Goal: Transaction & Acquisition: Purchase product/service

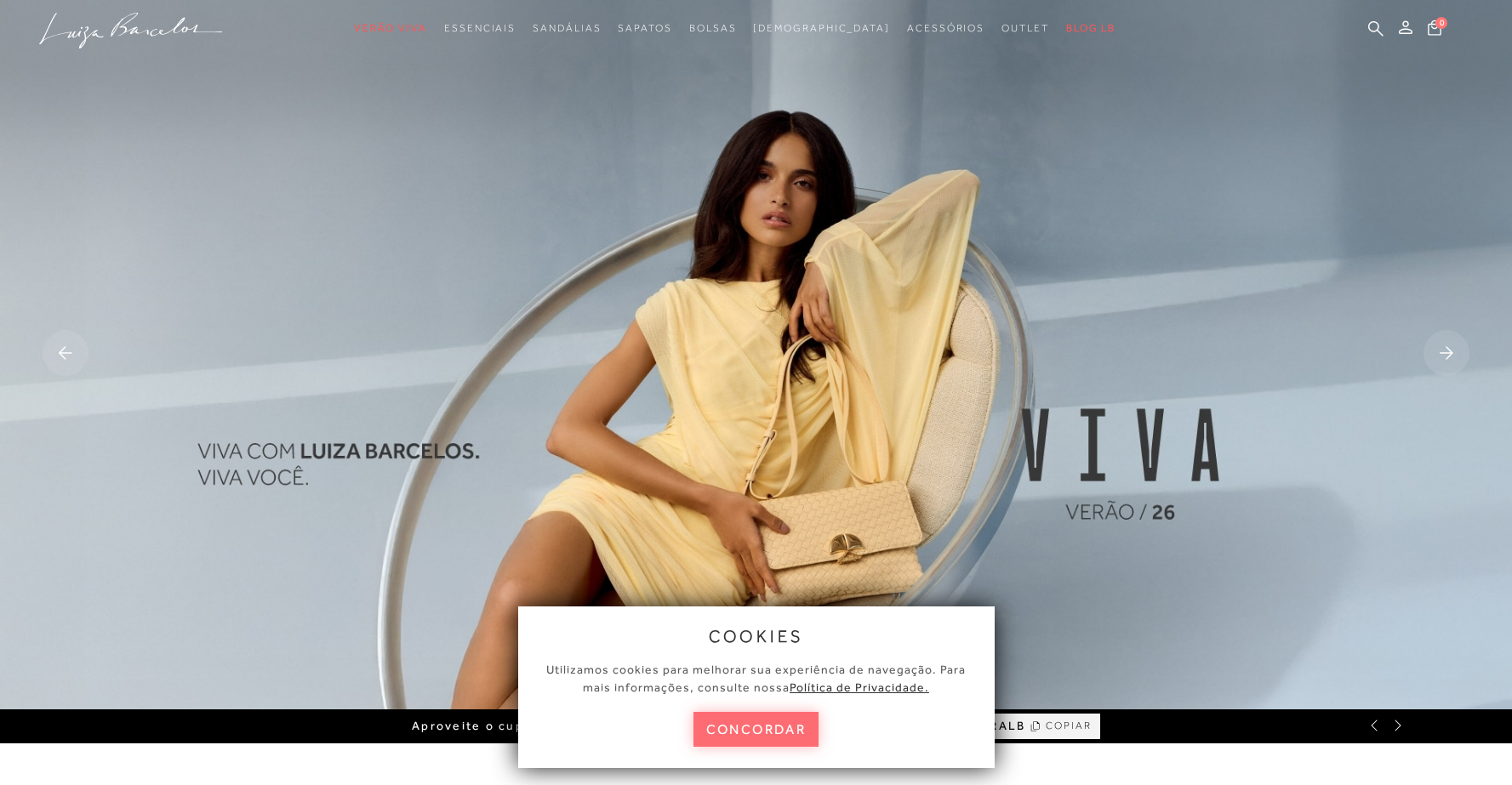
click at [728, 740] on button "concordar" at bounding box center [756, 728] width 126 height 34
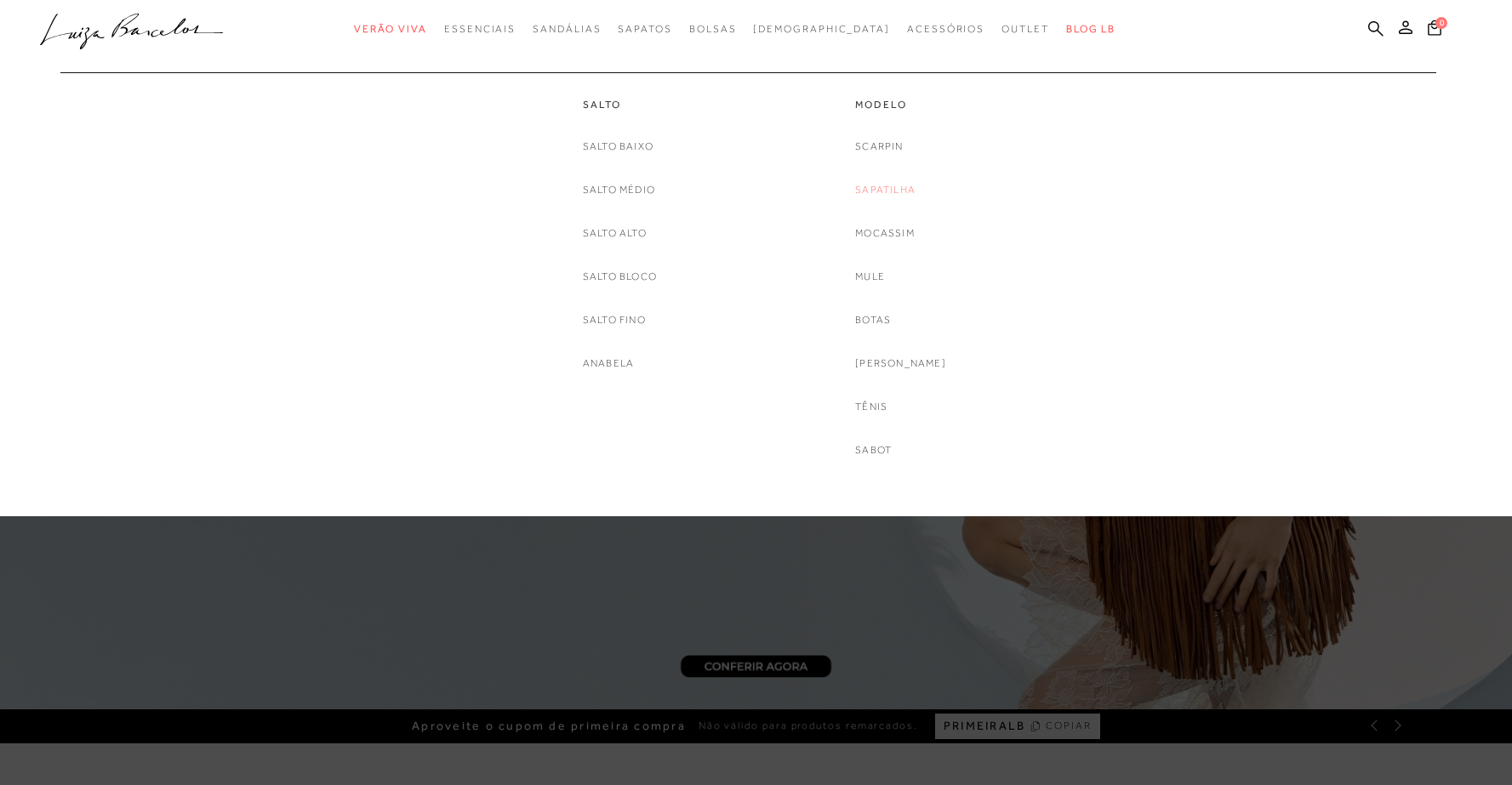
click at [878, 184] on link "Sapatilha" at bounding box center [885, 190] width 60 height 18
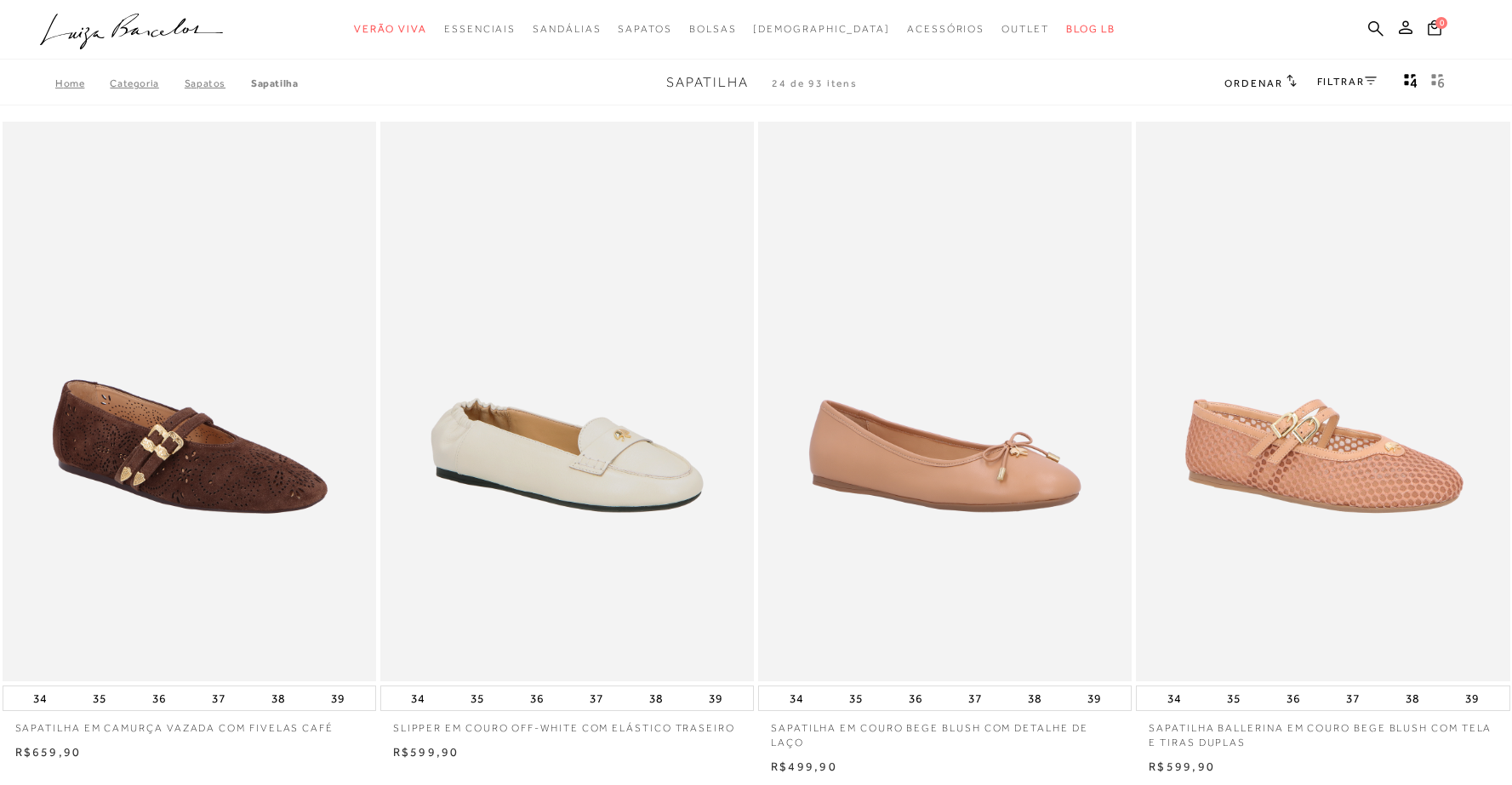
click at [238, 467] on img at bounding box center [190, 402] width 372 height 560
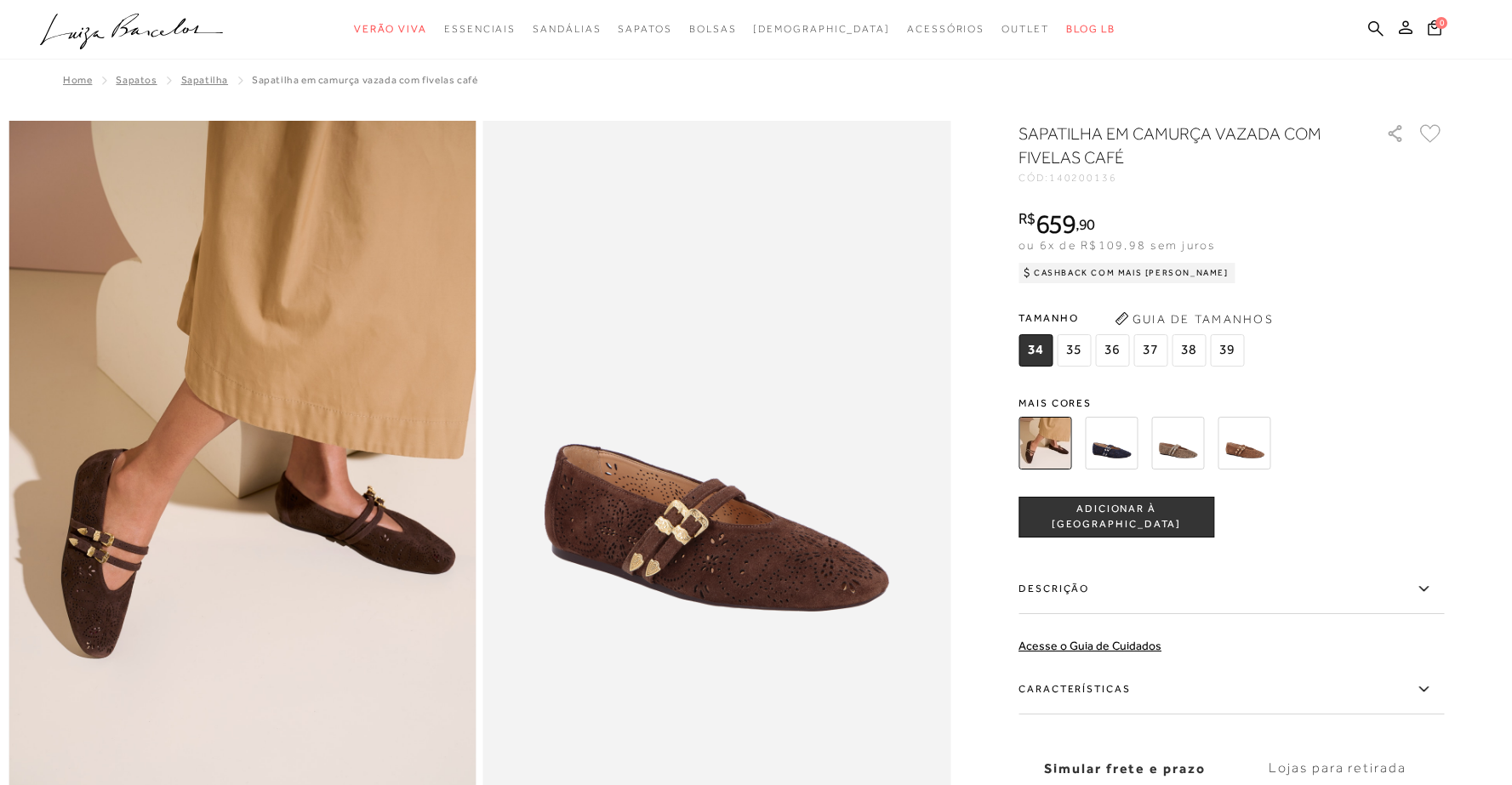
click at [1108, 452] on img at bounding box center [1112, 443] width 53 height 53
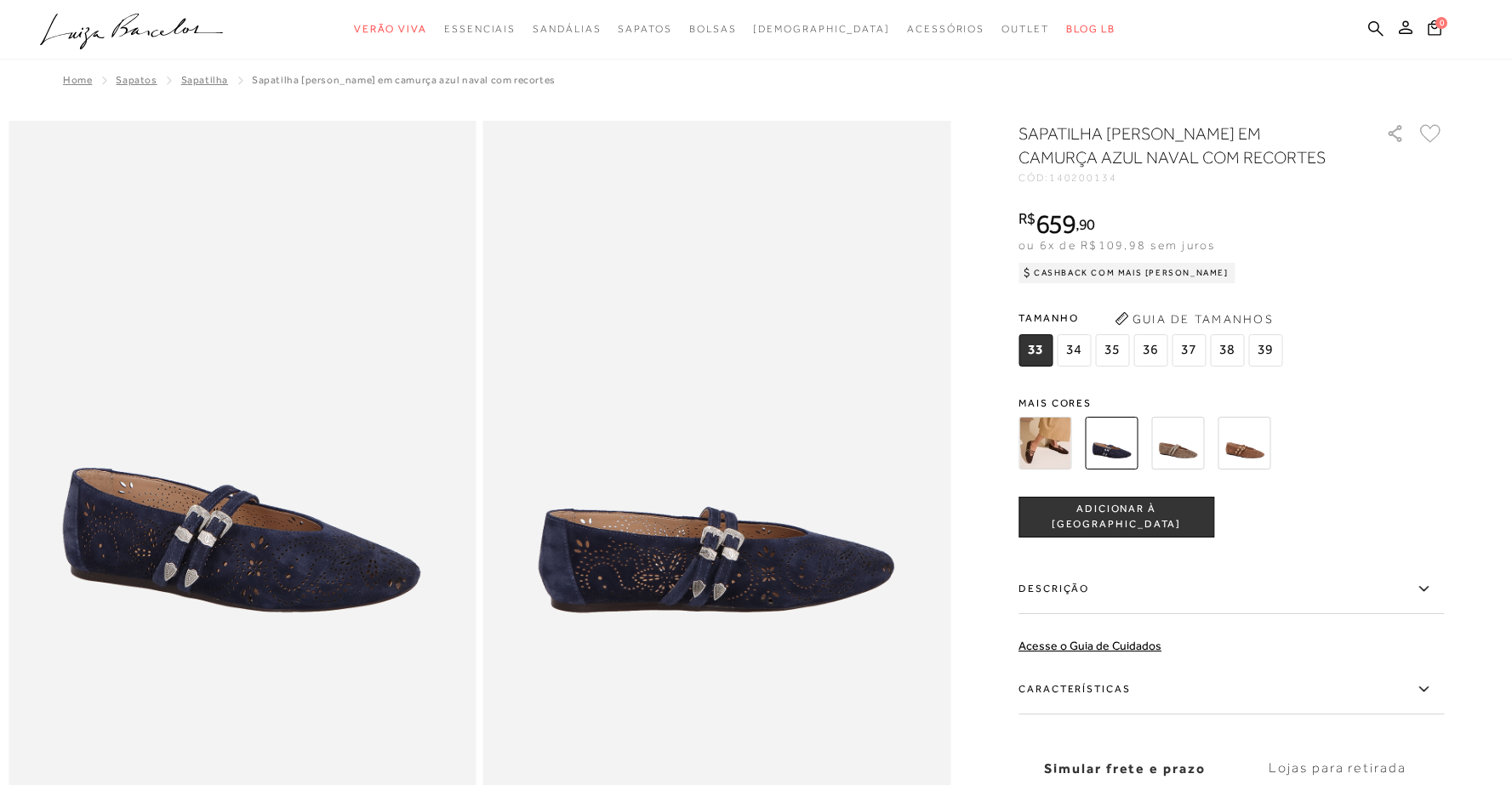
click at [1204, 444] on img at bounding box center [1178, 443] width 53 height 53
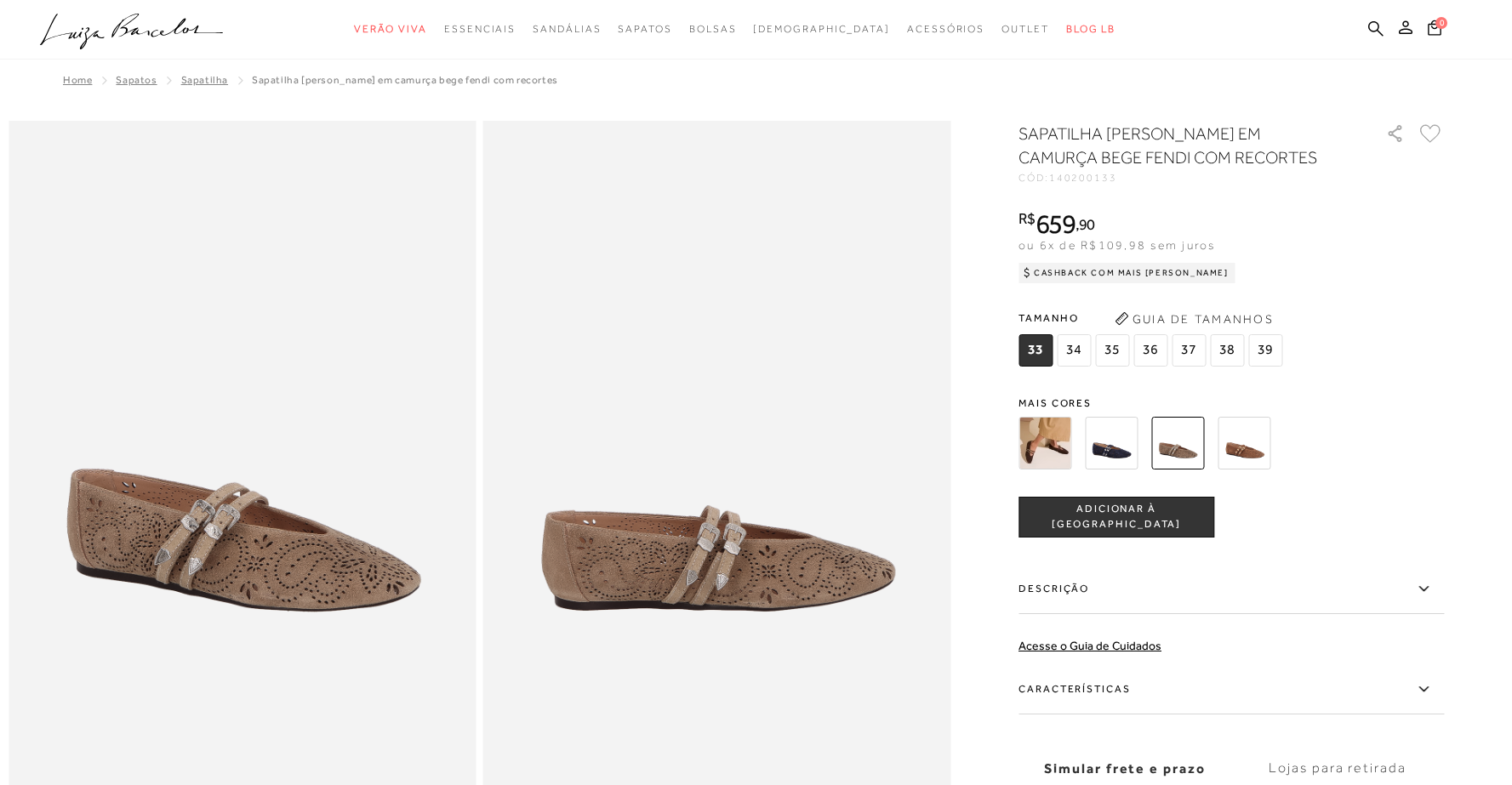
click at [1242, 431] on img at bounding box center [1245, 443] width 53 height 53
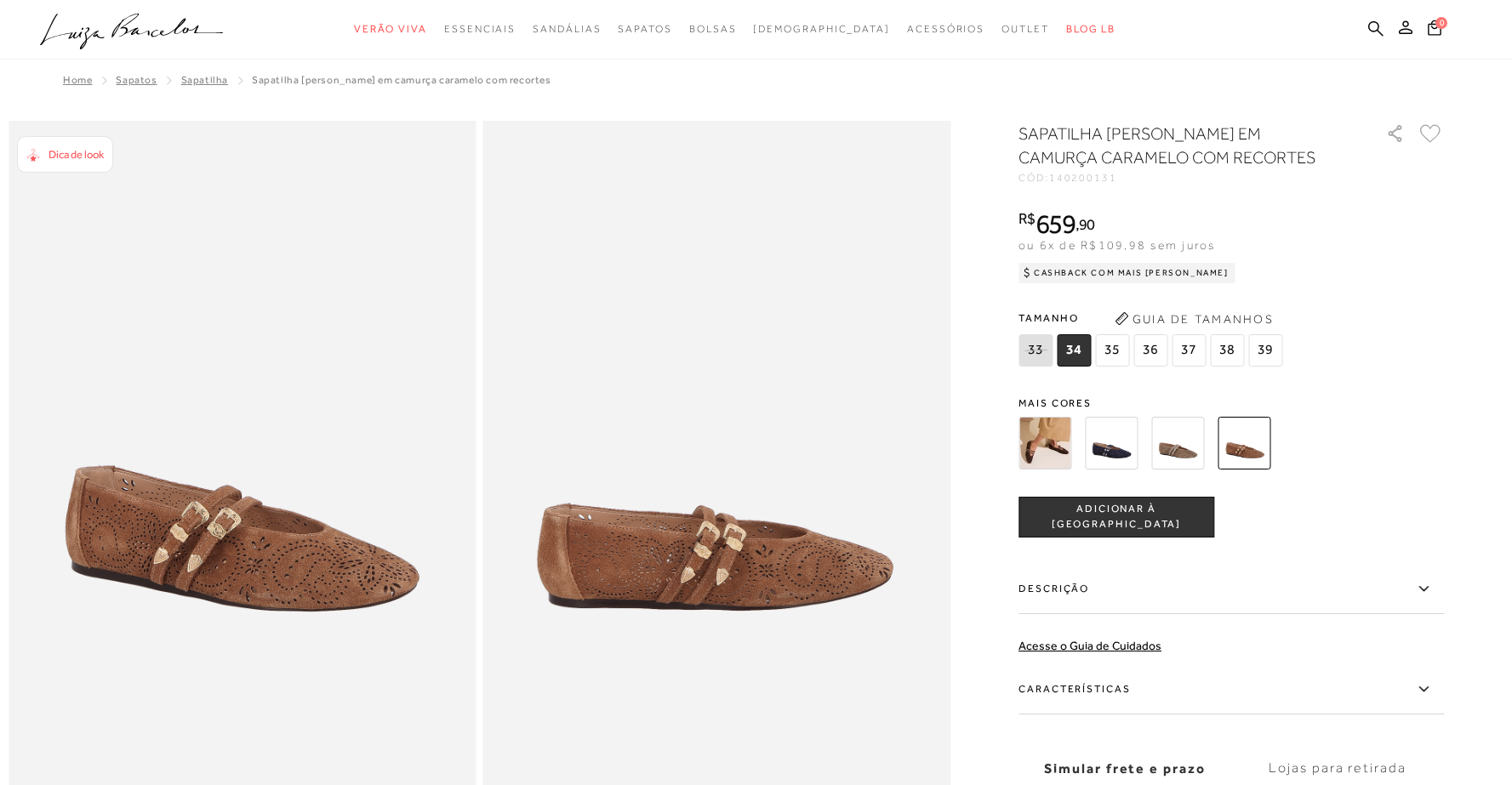
click at [1044, 444] on img at bounding box center [1045, 443] width 53 height 53
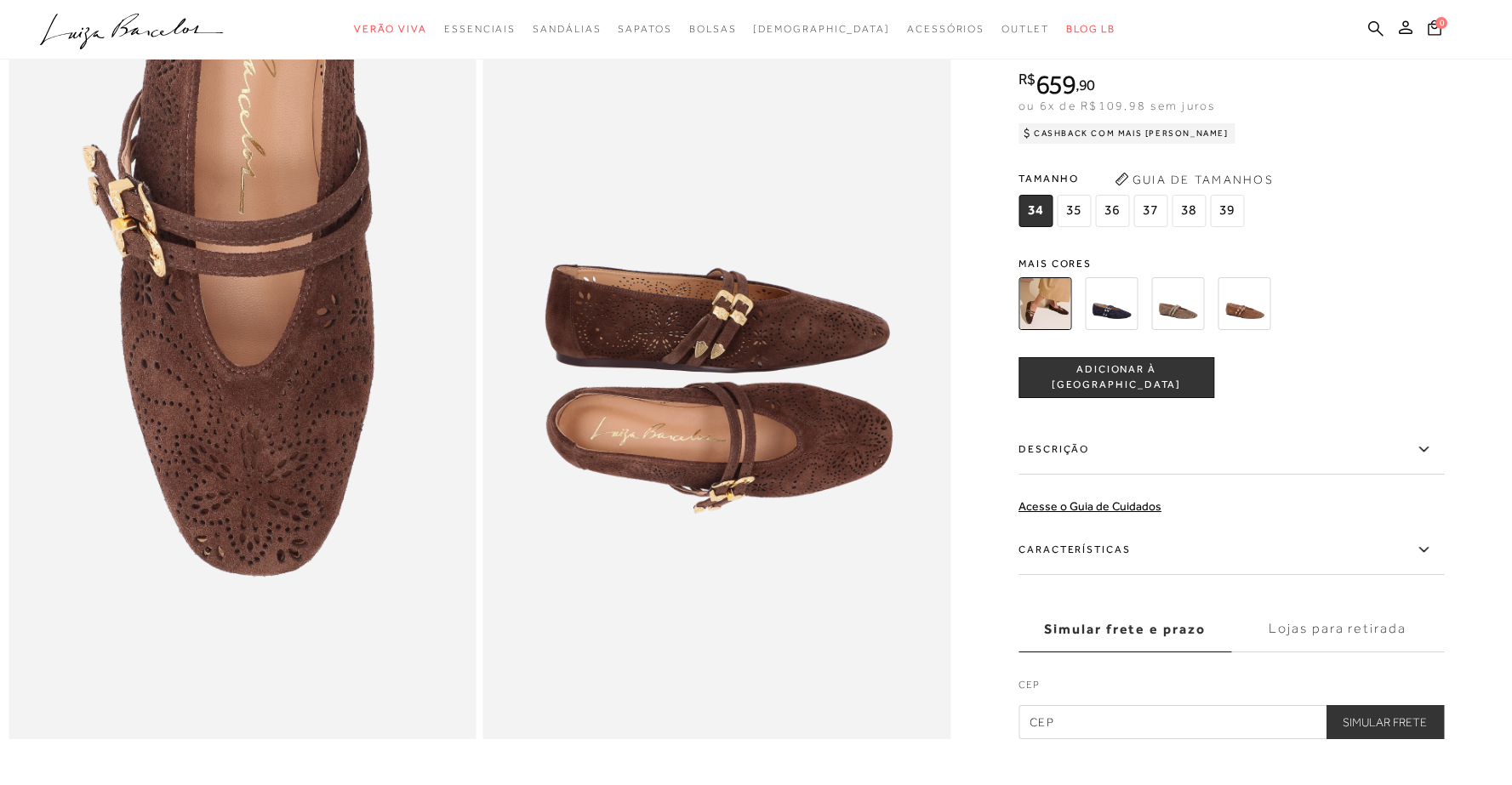
scroll to position [1011, 0]
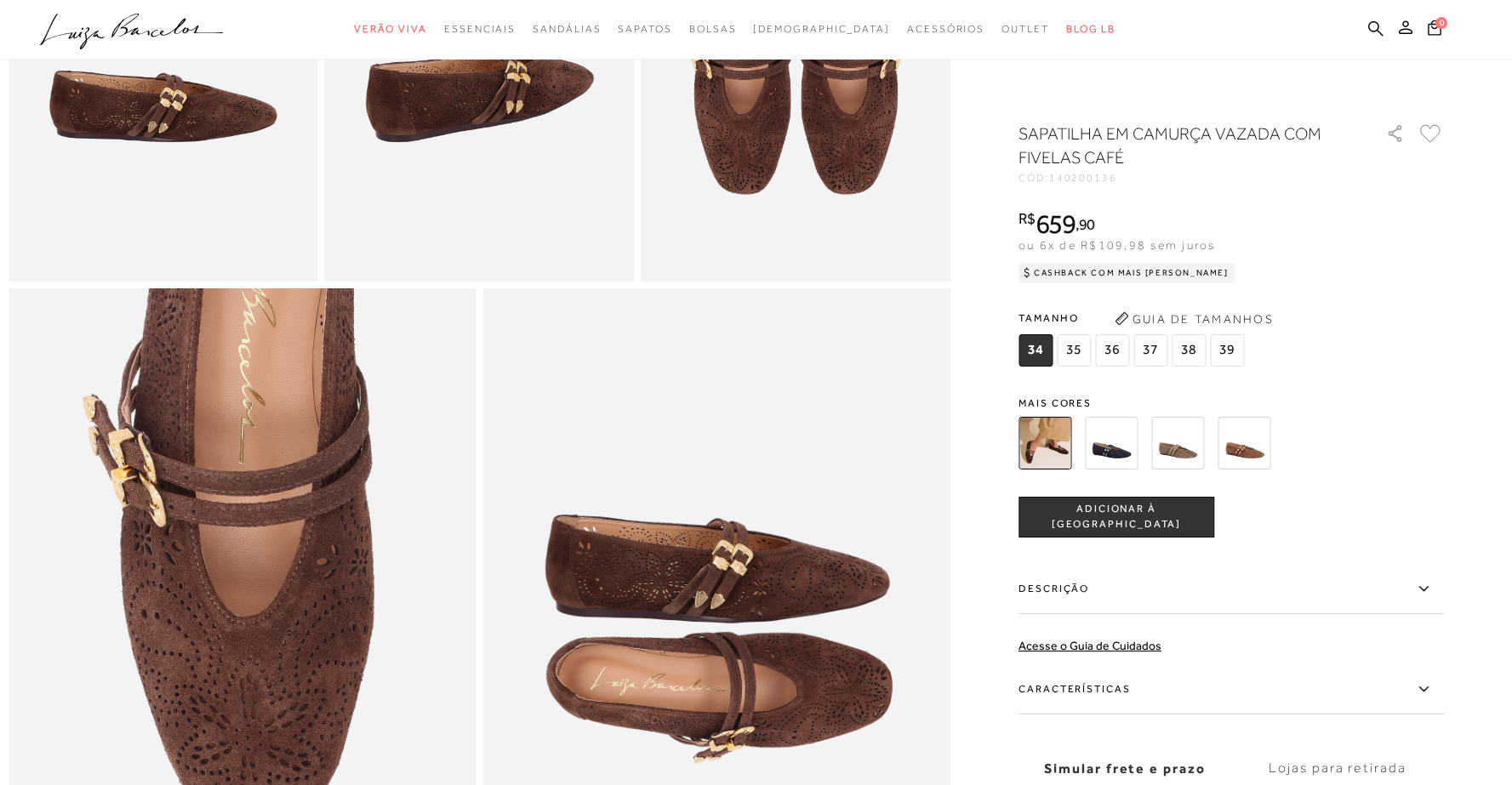
click at [1228, 454] on img at bounding box center [1245, 443] width 53 height 53
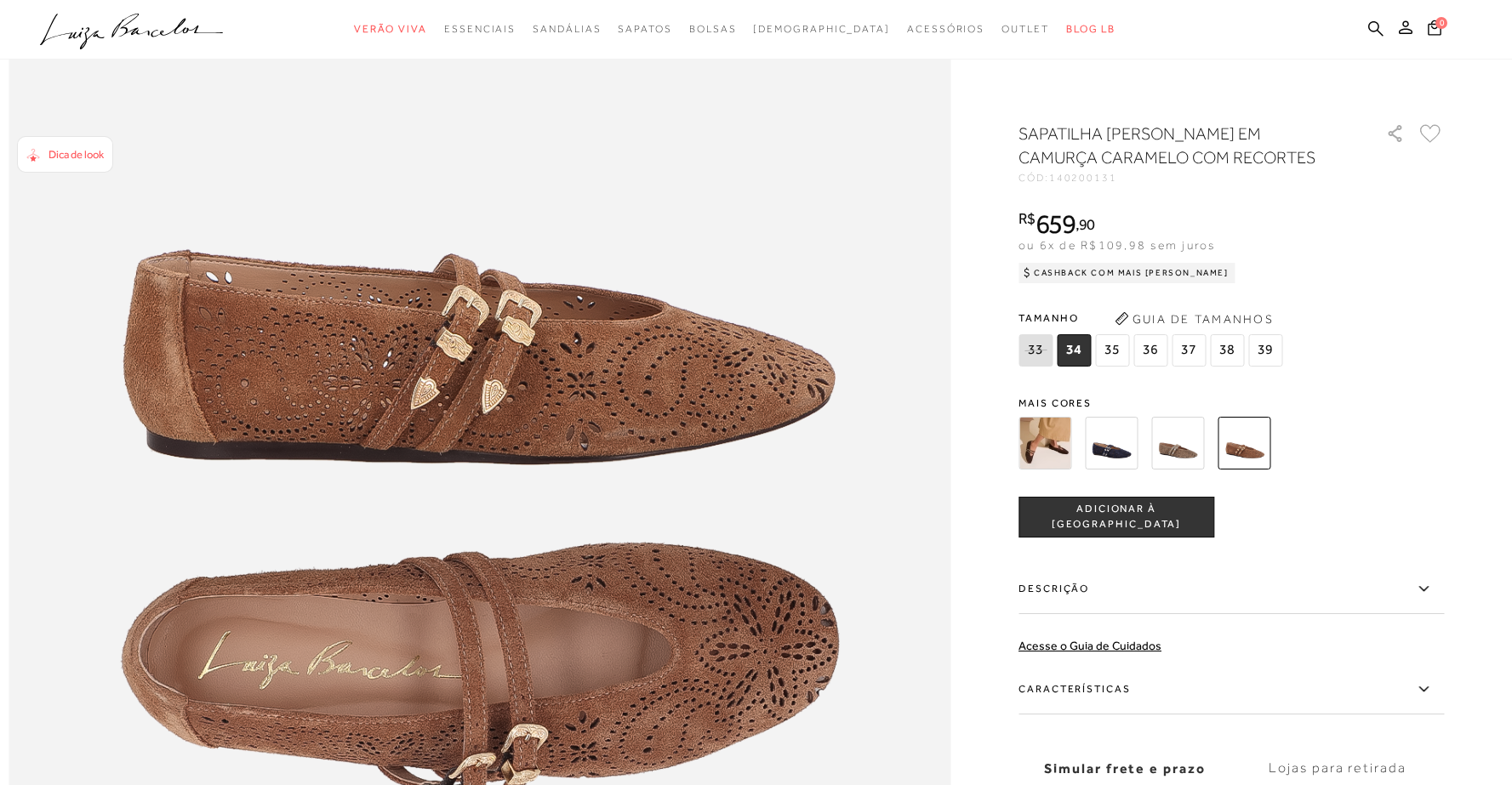
scroll to position [1460, 0]
